Goal: Task Accomplishment & Management: Use online tool/utility

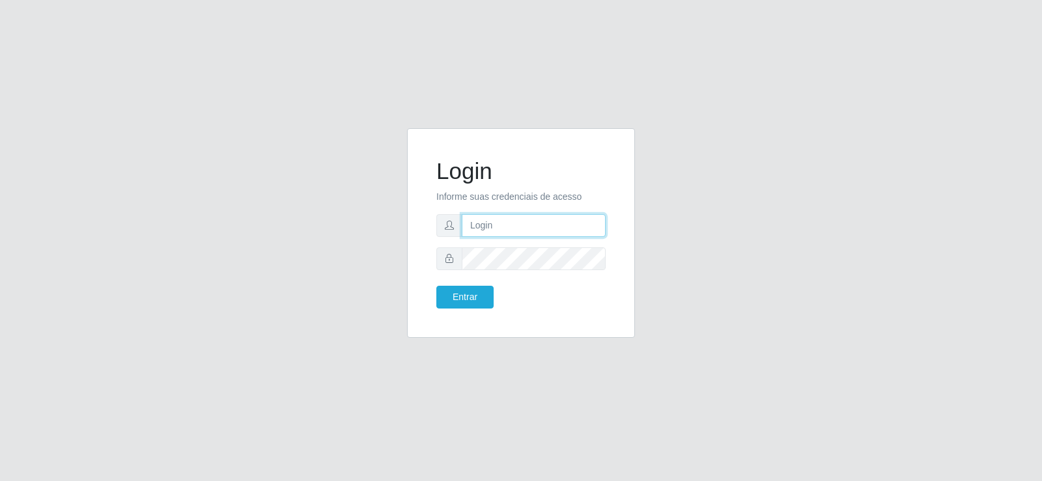
type input "[EMAIL_ADDRESS][DOMAIN_NAME]"
click at [586, 220] on input "[EMAIL_ADDRESS][DOMAIN_NAME]" at bounding box center [534, 225] width 144 height 23
click at [587, 220] on input "[EMAIL_ADDRESS][DOMAIN_NAME]" at bounding box center [534, 225] width 144 height 23
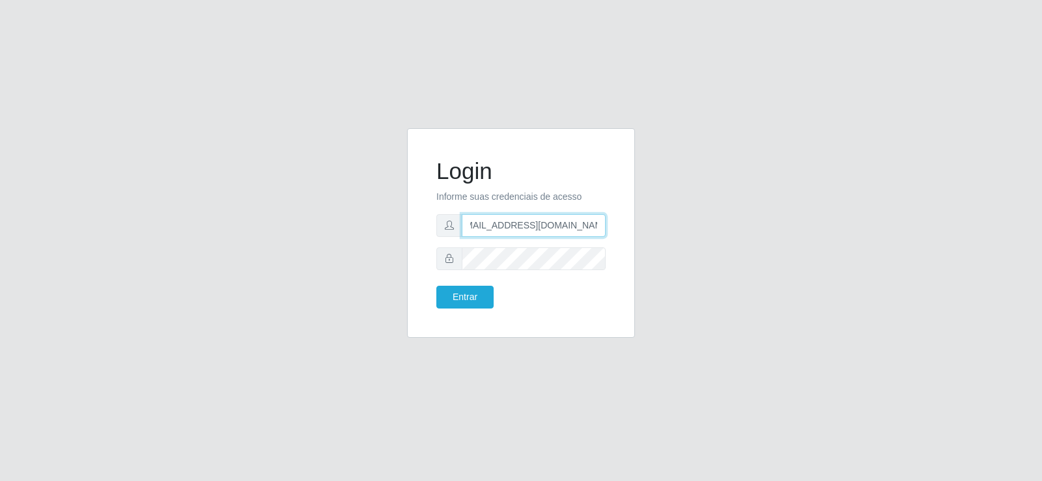
click at [587, 220] on input "[EMAIL_ADDRESS][DOMAIN_NAME]" at bounding box center [534, 225] width 144 height 23
type input "[EMAIL_ADDRESS][DOMAIN_NAME]"
click at [462, 299] on button "Entrar" at bounding box center [464, 297] width 57 height 23
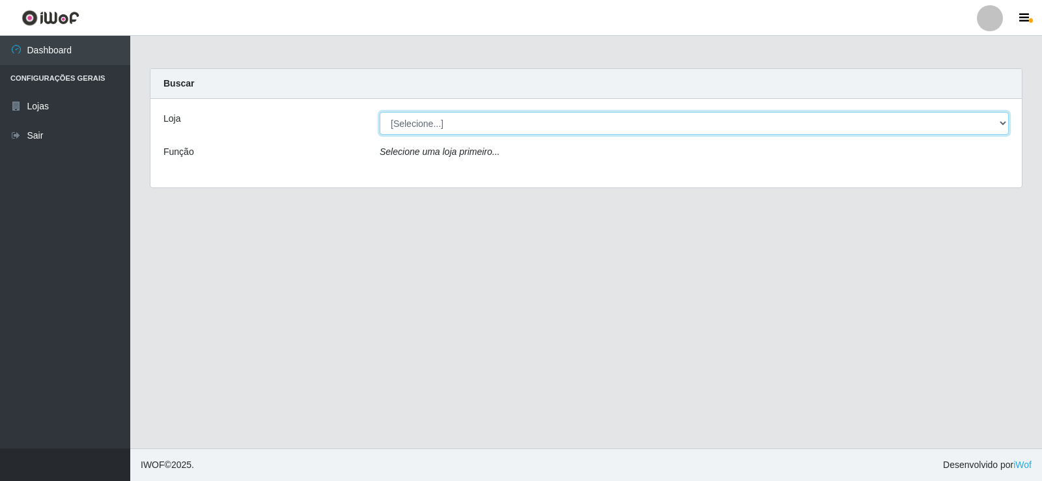
drag, startPoint x: 477, startPoint y: 126, endPoint x: 481, endPoint y: 133, distance: 8.5
click at [477, 126] on select "[Selecione...] Supermercado Tadeu - [GEOGRAPHIC_DATA]" at bounding box center [694, 123] width 629 height 23
select select "195"
click at [380, 112] on select "[Selecione...] Supermercado Tadeu - [GEOGRAPHIC_DATA]" at bounding box center [694, 123] width 629 height 23
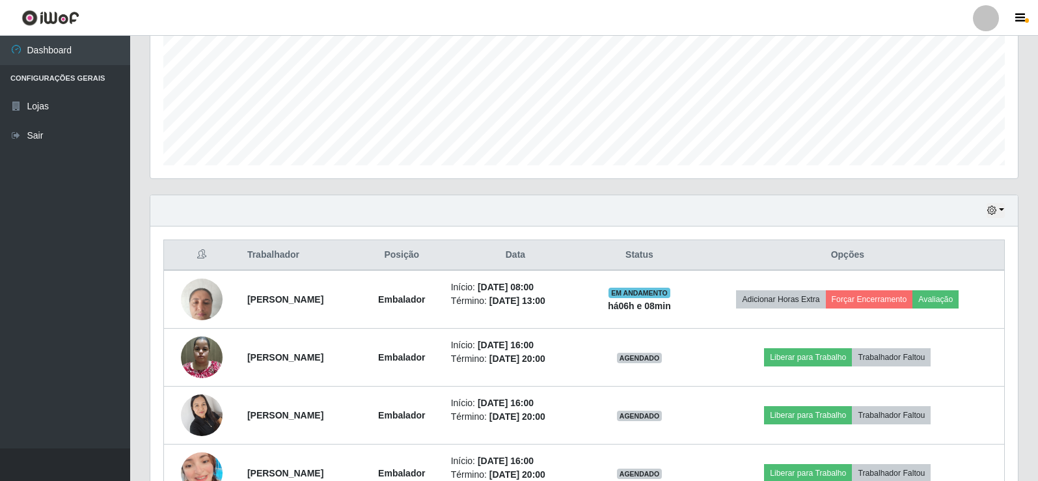
scroll to position [383, 0]
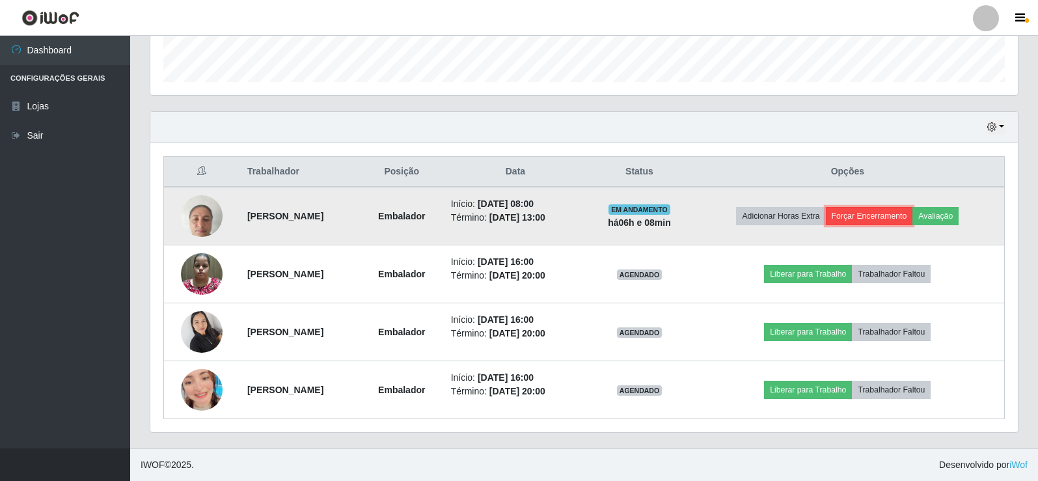
click at [885, 217] on button "Forçar Encerramento" at bounding box center [869, 216] width 87 height 18
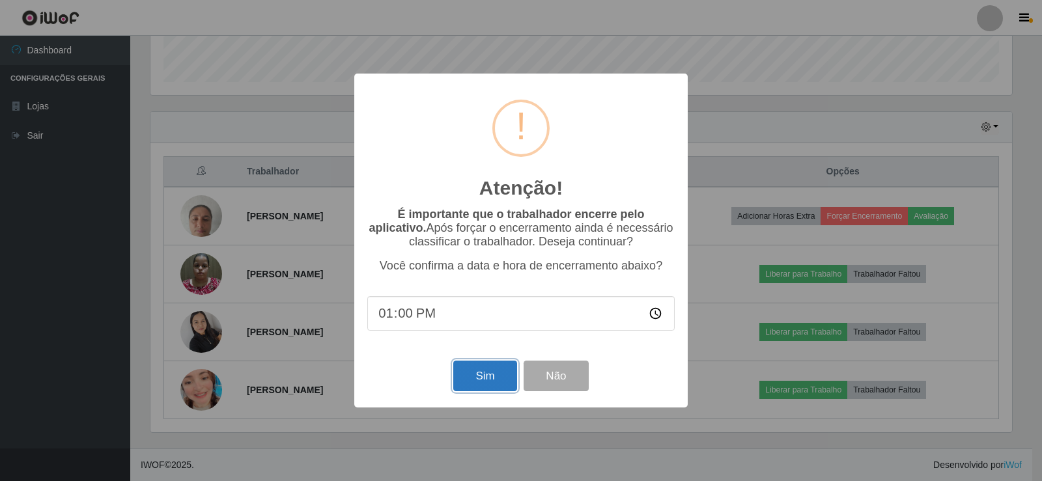
click at [482, 378] on button "Sim" at bounding box center [484, 376] width 63 height 31
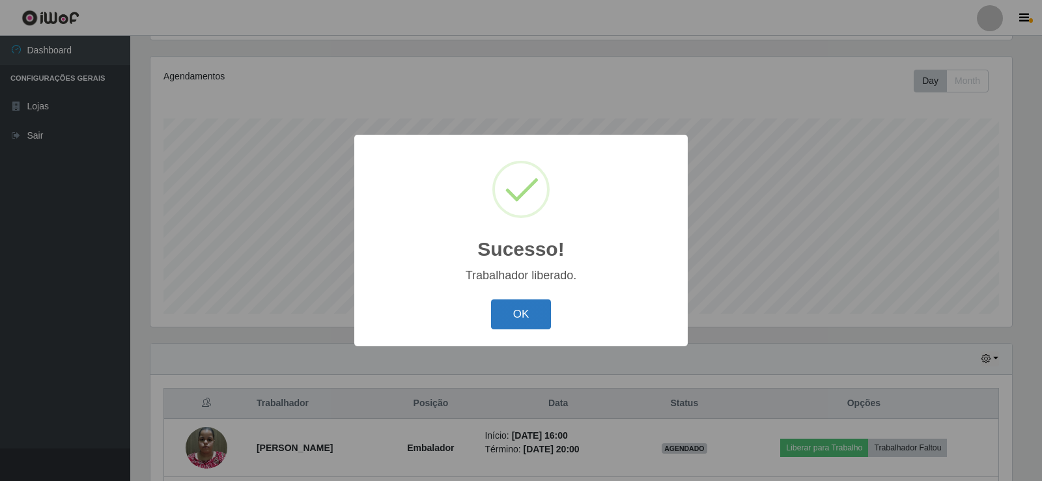
click at [518, 306] on button "OK" at bounding box center [521, 314] width 61 height 31
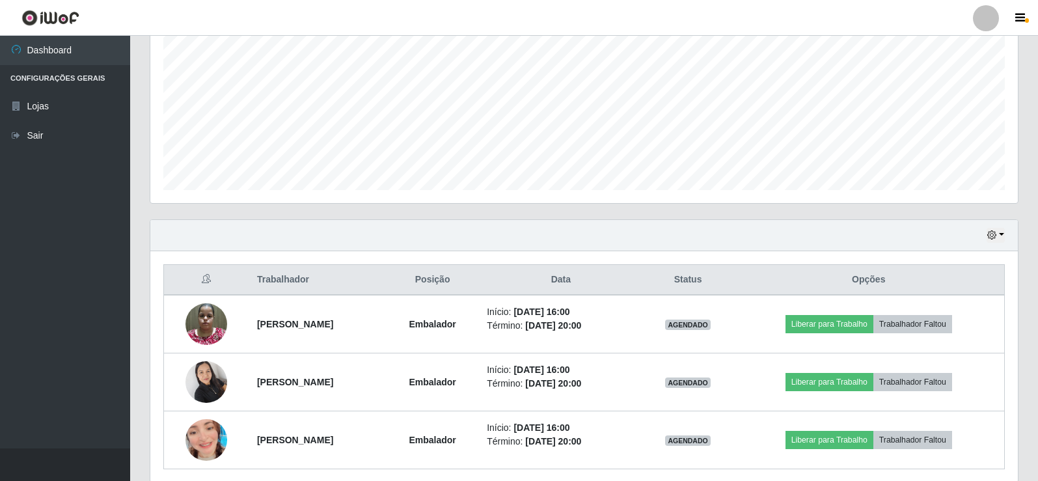
scroll to position [326, 0]
